Goal: Check status

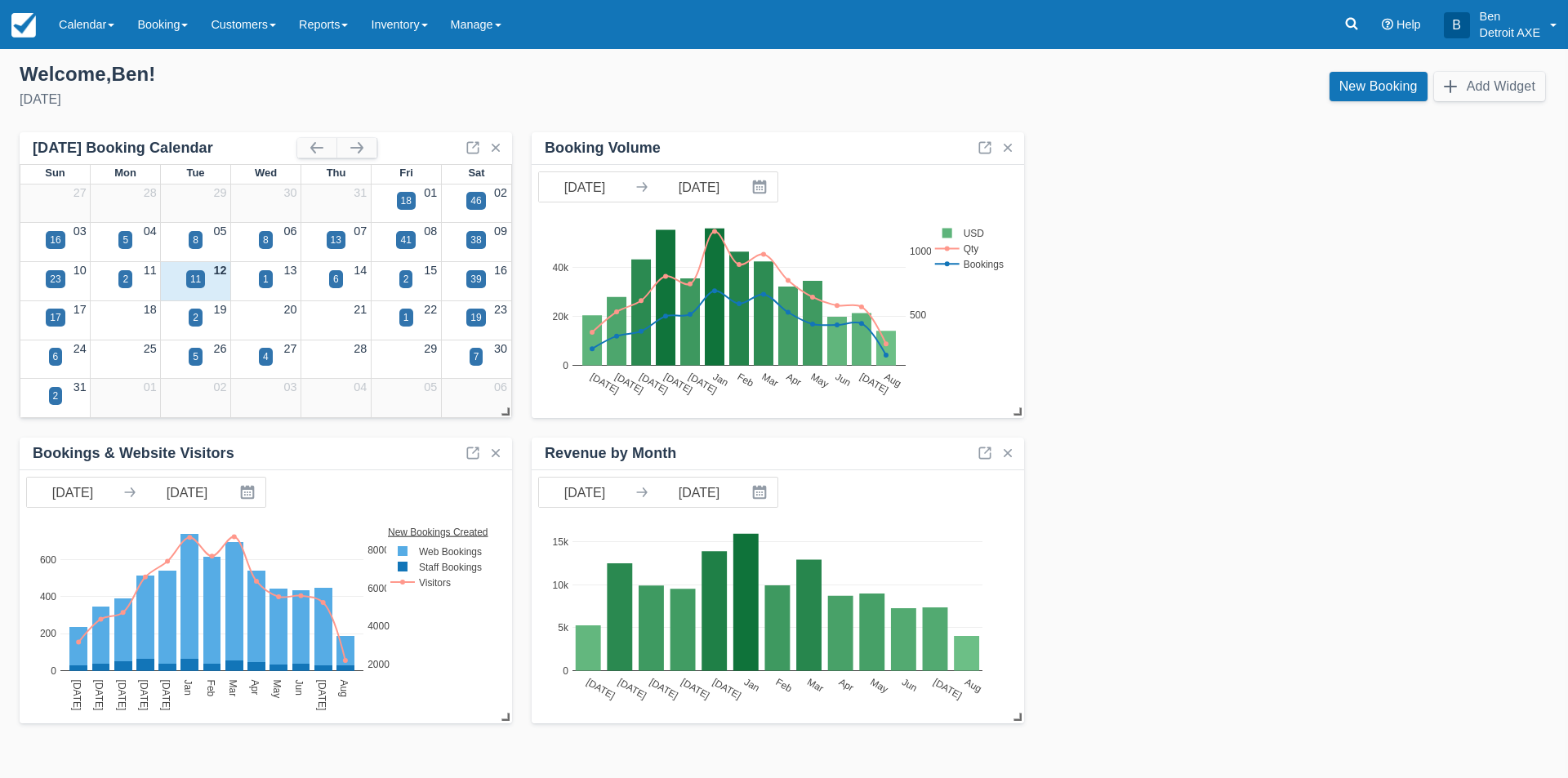
click at [273, 351] on div "27" at bounding box center [266, 349] width 70 height 18
click at [269, 355] on div "4" at bounding box center [266, 357] width 14 height 18
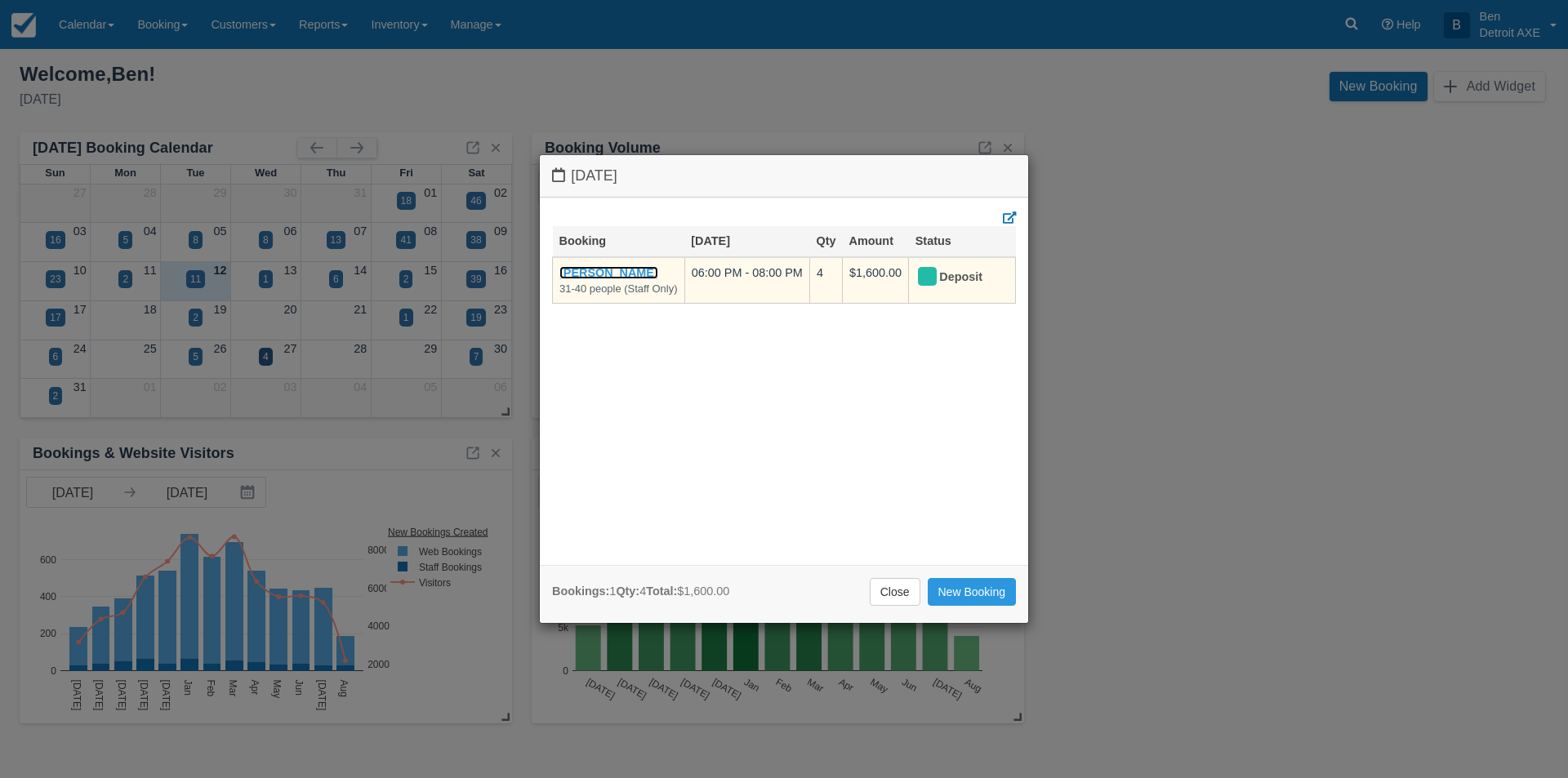
click at [596, 266] on link "[PERSON_NAME]" at bounding box center [609, 272] width 99 height 13
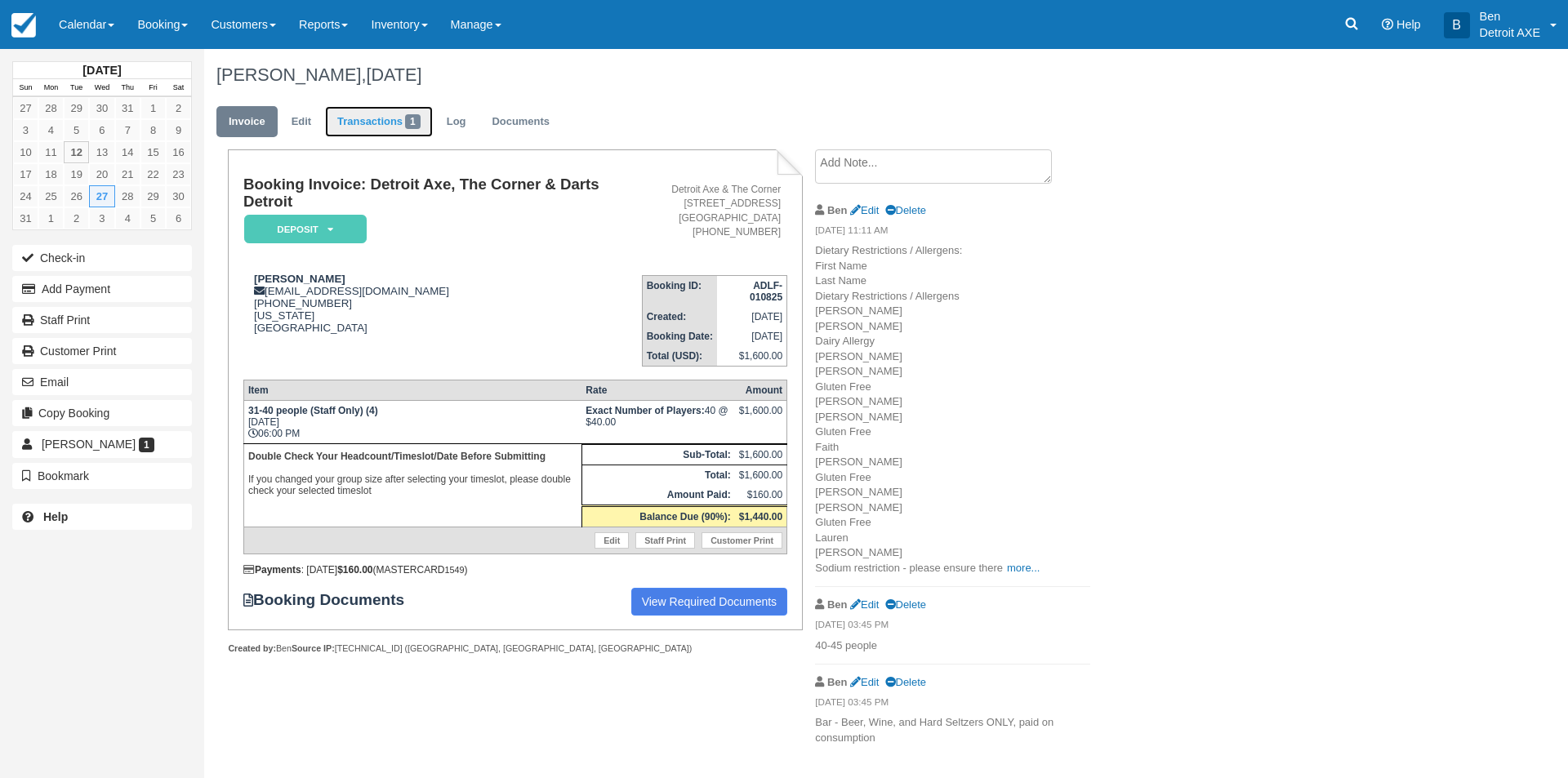
click at [392, 119] on link "Transactions 1" at bounding box center [379, 122] width 108 height 31
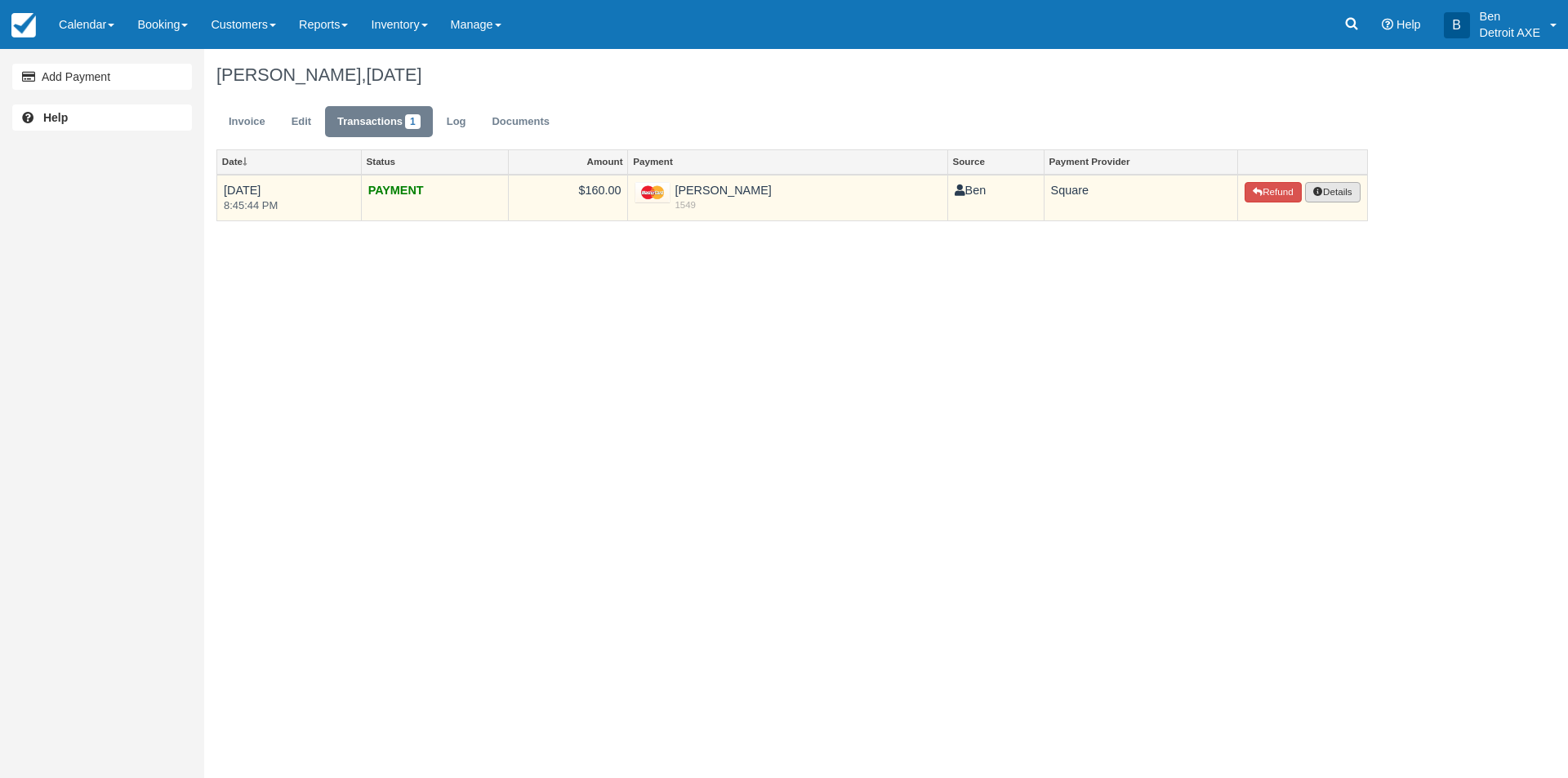
click at [1321, 191] on button "Details" at bounding box center [1332, 192] width 55 height 21
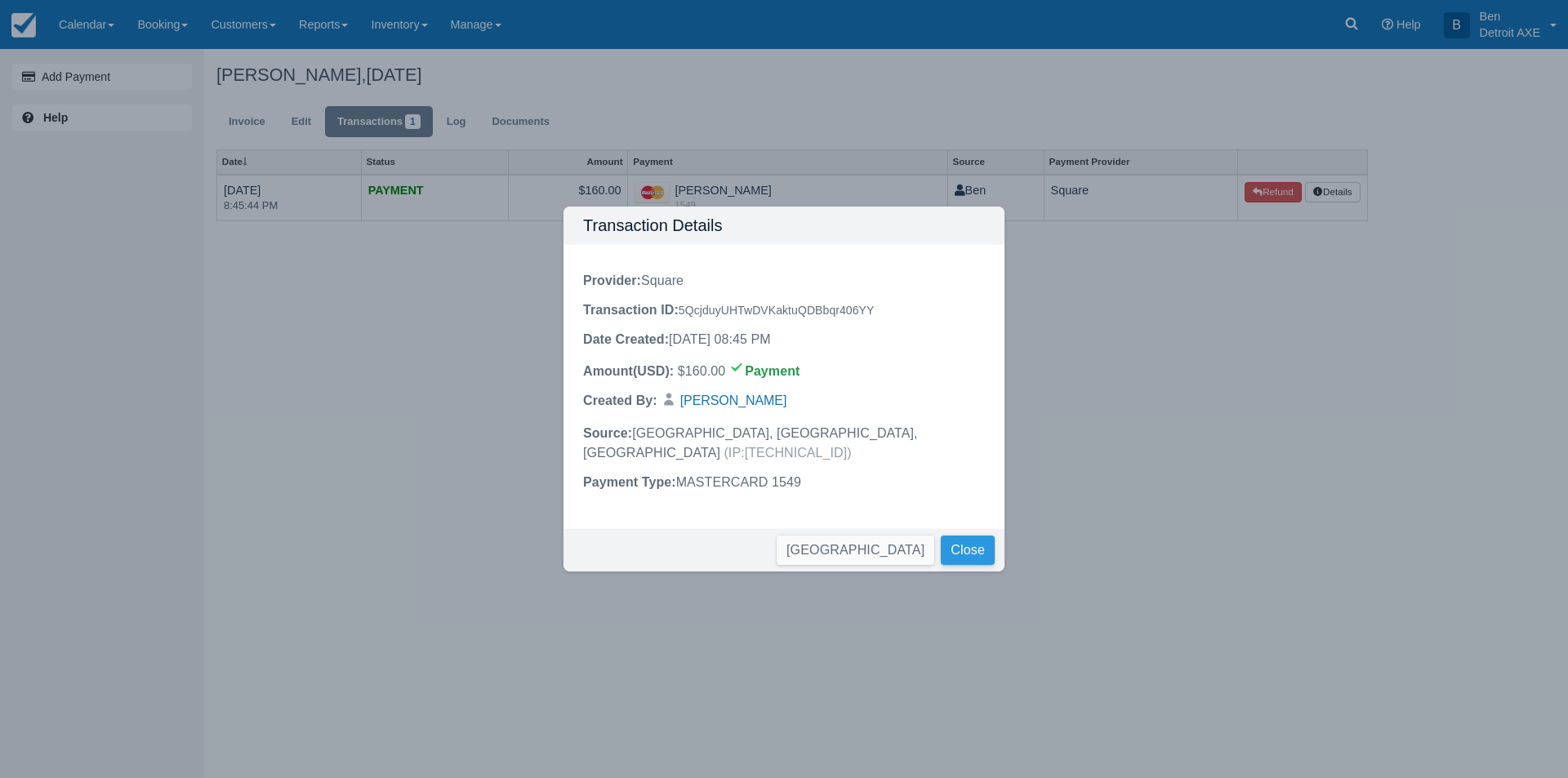
click at [953, 535] on button "Close" at bounding box center [967, 550] width 54 height 30
